Goal: Information Seeking & Learning: Learn about a topic

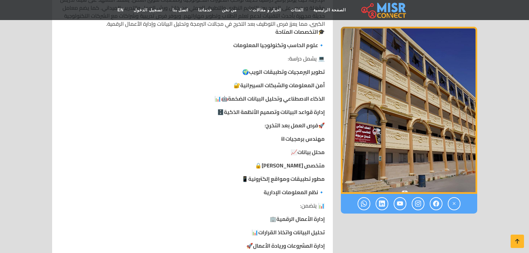
scroll to position [434, 0]
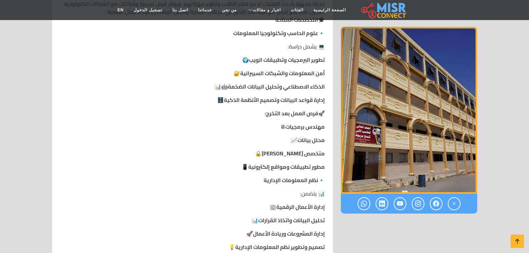
click at [314, 122] on strong "مهندس برمجيات" at bounding box center [304, 127] width 39 height 10
click at [316, 135] on strong "محلل بيانات" at bounding box center [310, 140] width 27 height 10
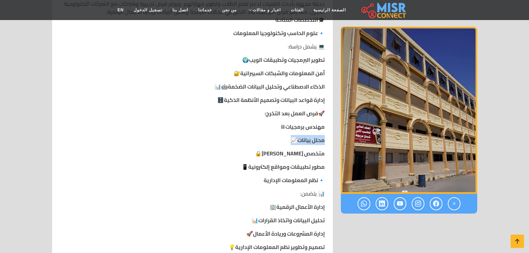
click at [316, 135] on strong "محلل بيانات" at bounding box center [310, 140] width 27 height 10
click at [308, 148] on strong "متخصص [PERSON_NAME]" at bounding box center [292, 153] width 63 height 10
click at [295, 162] on strong "مطور تطبيقات ومواقع إلكترونية" at bounding box center [286, 167] width 76 height 10
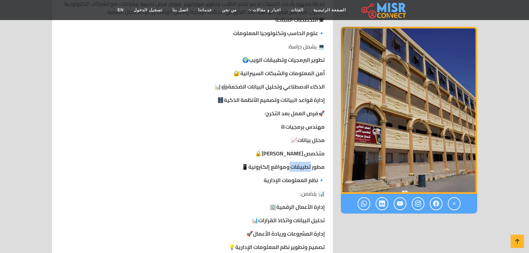
click at [295, 162] on strong "مطور تطبيقات ومواقع إلكترونية" at bounding box center [286, 167] width 76 height 10
click at [289, 175] on strong "نظم المعلومات الإدارية" at bounding box center [291, 180] width 54 height 10
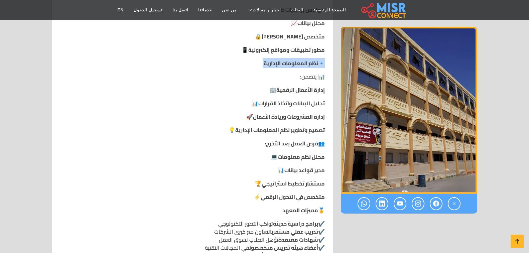
scroll to position [568, 0]
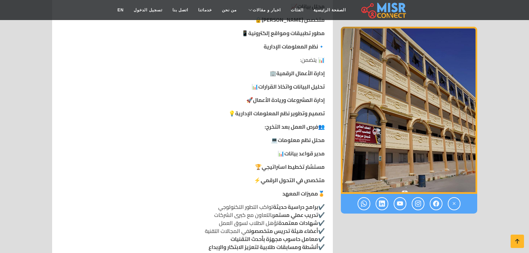
click at [308, 135] on strong "محلل نظم معلومات" at bounding box center [301, 140] width 47 height 10
click at [311, 148] on strong "مدير قواعد بيانات" at bounding box center [304, 153] width 40 height 10
click at [312, 162] on strong "مستشار تخطيط استراتيجي" at bounding box center [292, 167] width 63 height 10
click at [312, 175] on strong "متخصص في التحول الرقمي" at bounding box center [292, 180] width 64 height 10
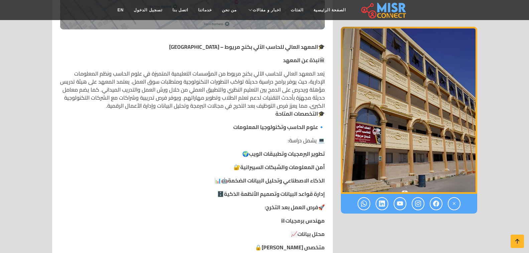
scroll to position [334, 0]
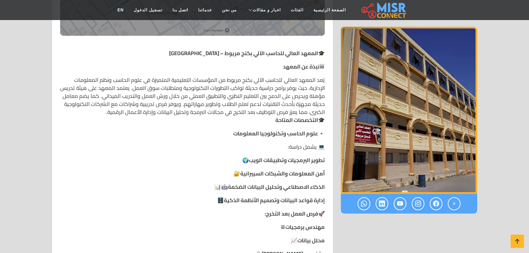
click at [303, 128] on strong "علوم الحاسب وتكنولوجيا المعلومات" at bounding box center [275, 133] width 85 height 10
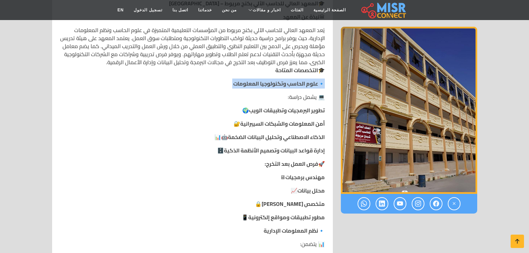
scroll to position [434, 0]
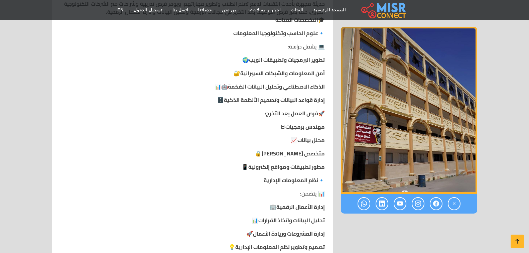
click at [297, 175] on strong "نظم المعلومات الإدارية" at bounding box center [291, 180] width 54 height 10
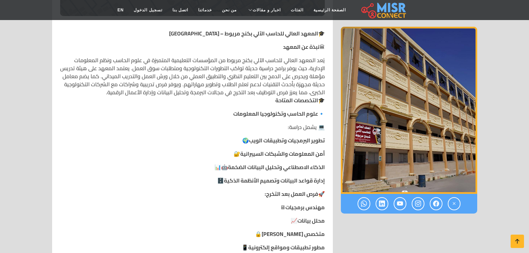
scroll to position [334, 0]
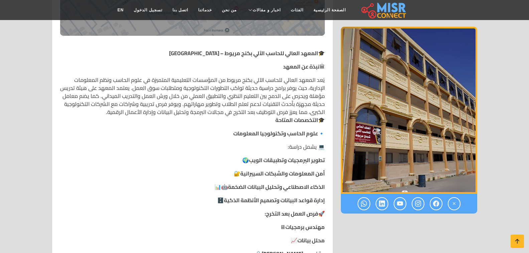
click at [281, 128] on strong "علوم الحاسب وتكنولوجيا المعلومات" at bounding box center [275, 133] width 85 height 10
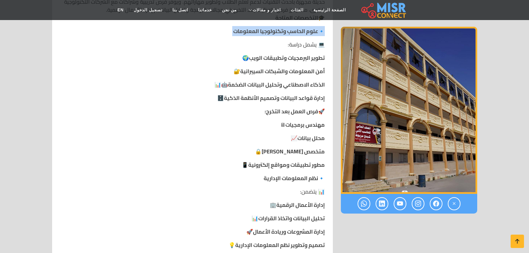
scroll to position [434, 0]
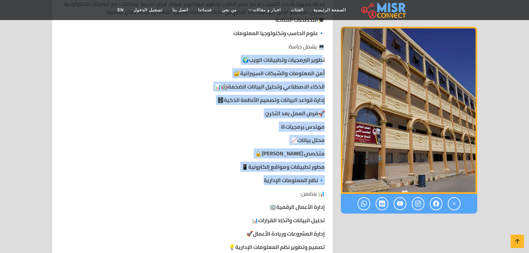
drag, startPoint x: 323, startPoint y: 40, endPoint x: 230, endPoint y: 161, distance: 152.2
click at [123, 149] on p "متخصص [PERSON_NAME] 🔒" at bounding box center [192, 153] width 265 height 8
